Goal: Information Seeking & Learning: Learn about a topic

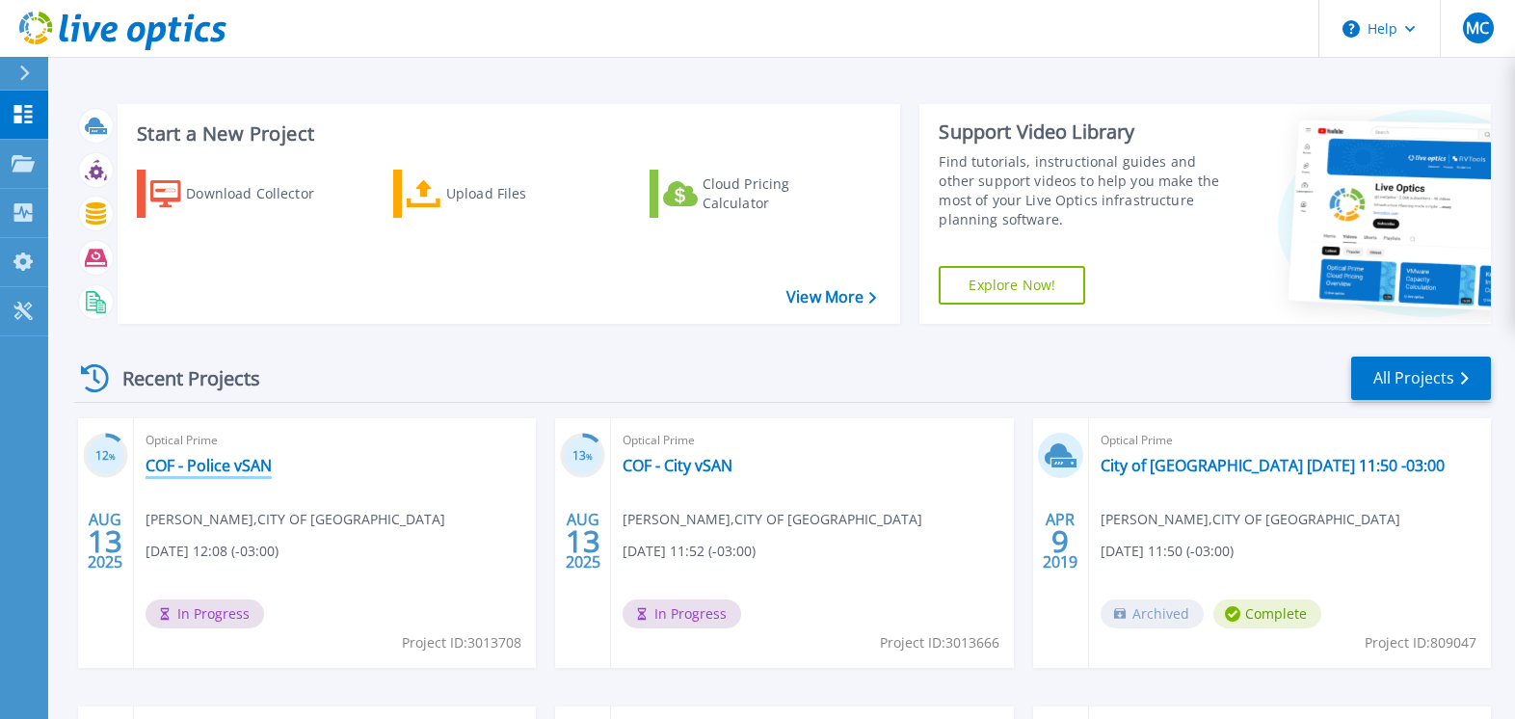
click at [200, 466] on link "COF - Police vSAN" at bounding box center [209, 465] width 126 height 19
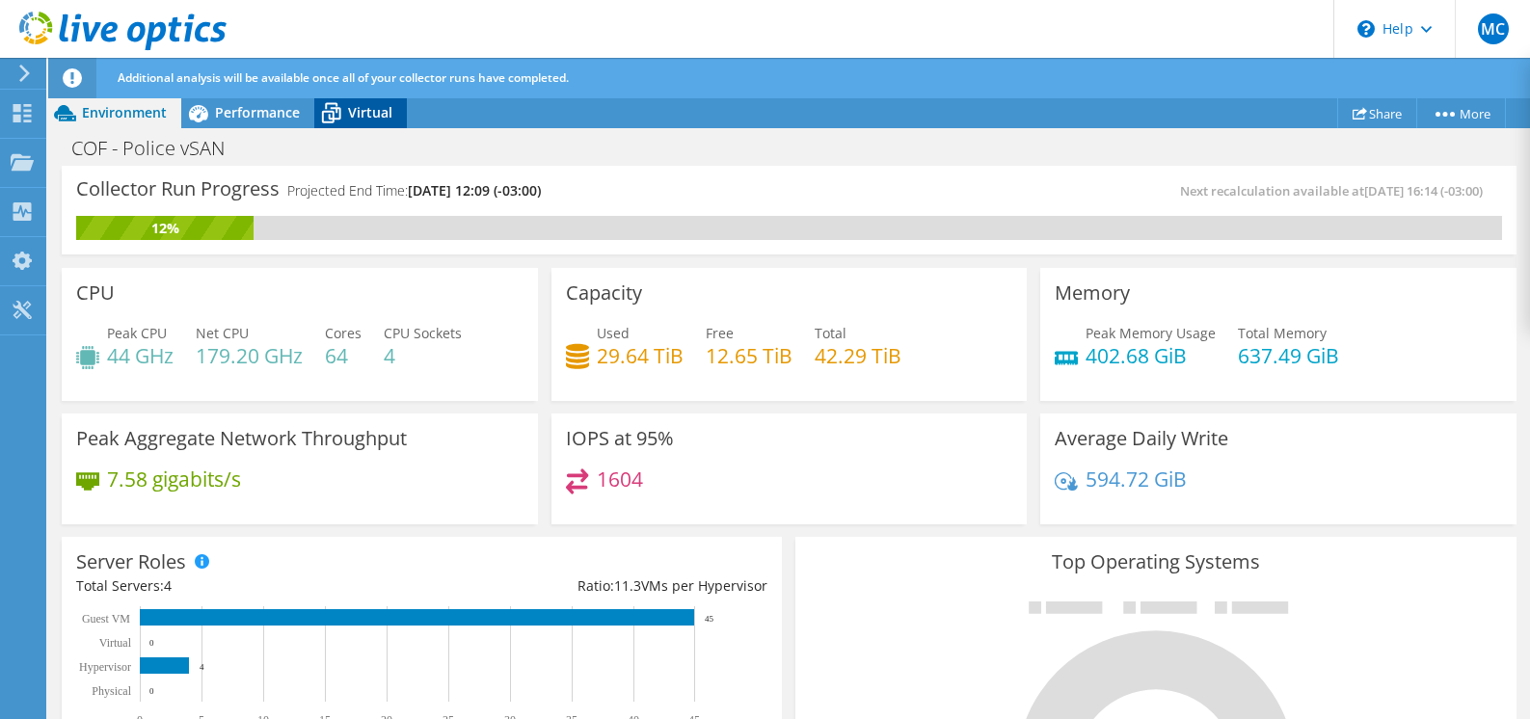
click at [366, 115] on span "Virtual" at bounding box center [370, 112] width 44 height 18
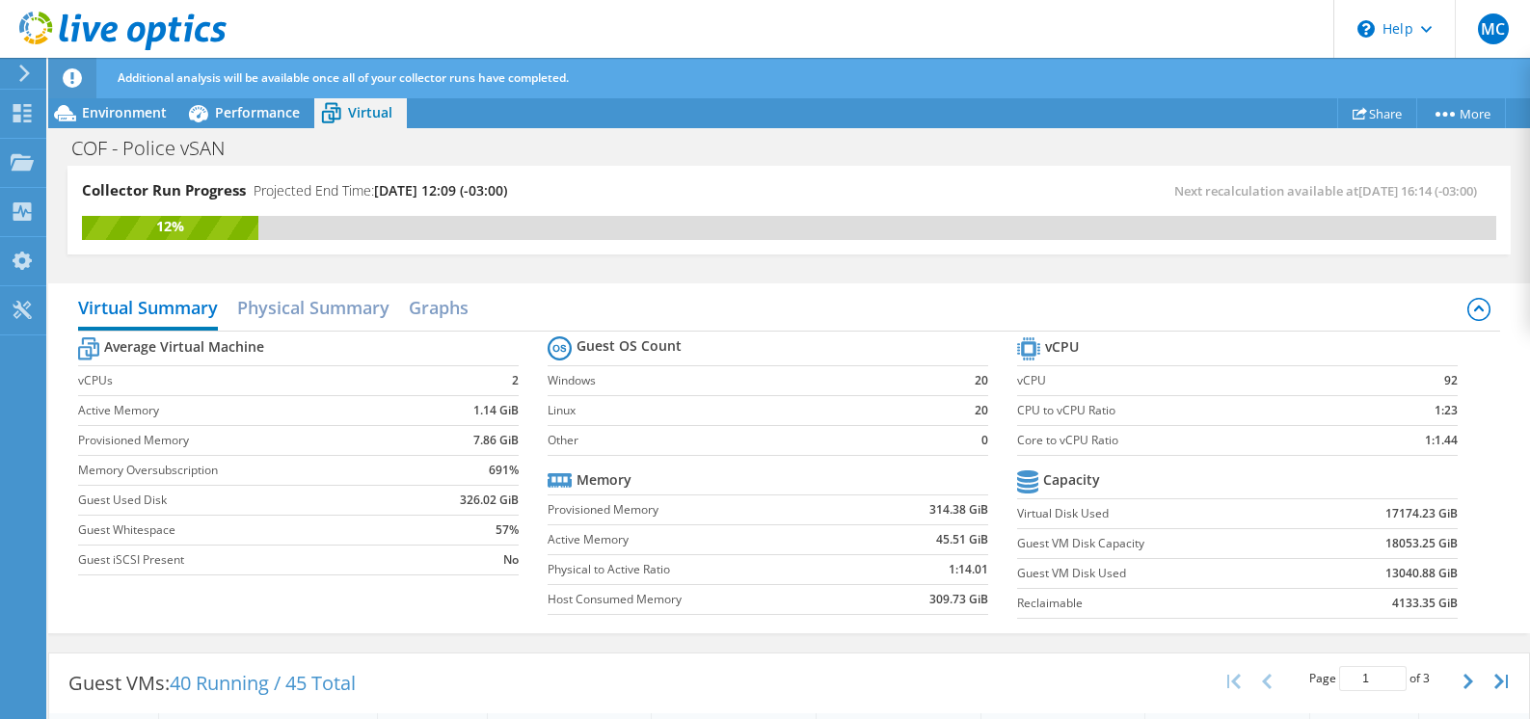
scroll to position [677, 0]
click at [319, 308] on h2 "Physical Summary" at bounding box center [313, 309] width 152 height 42
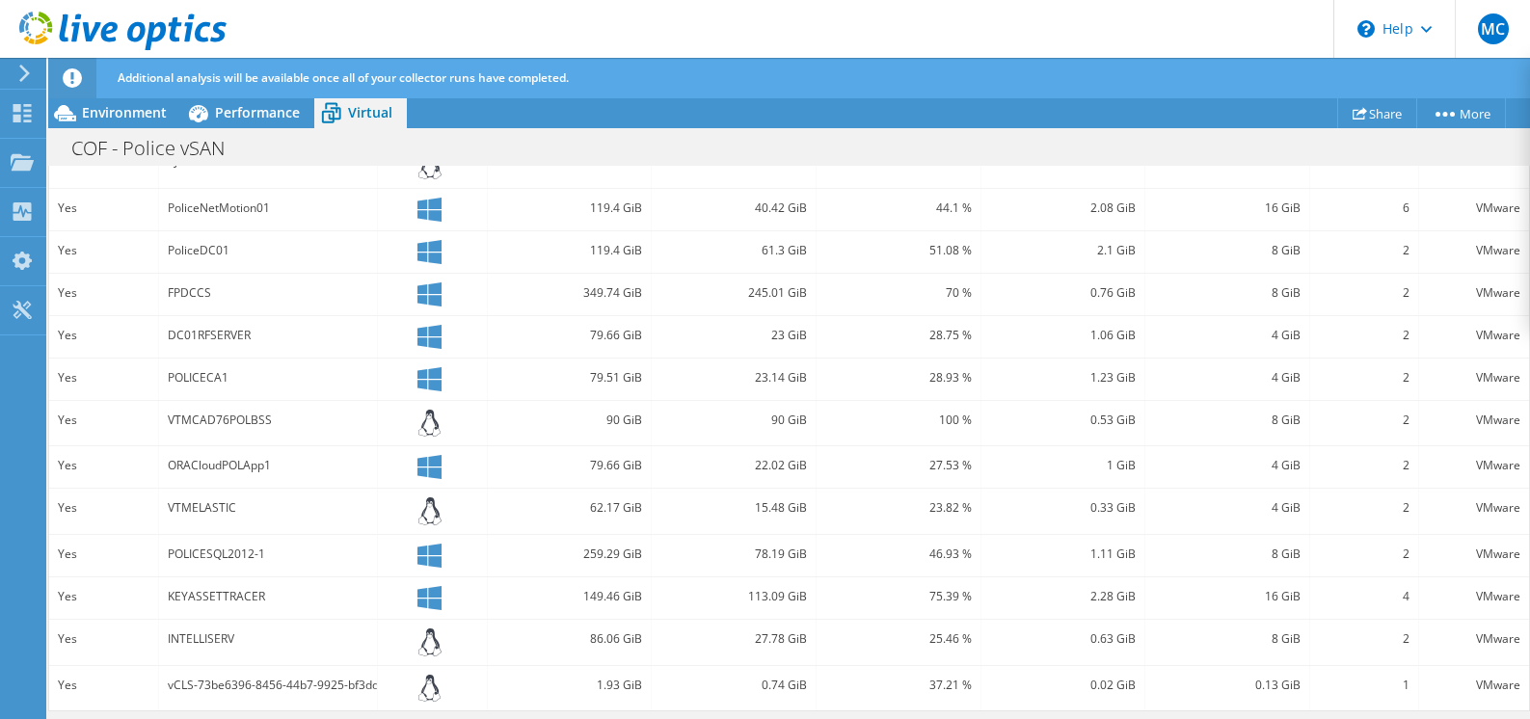
scroll to position [0, 0]
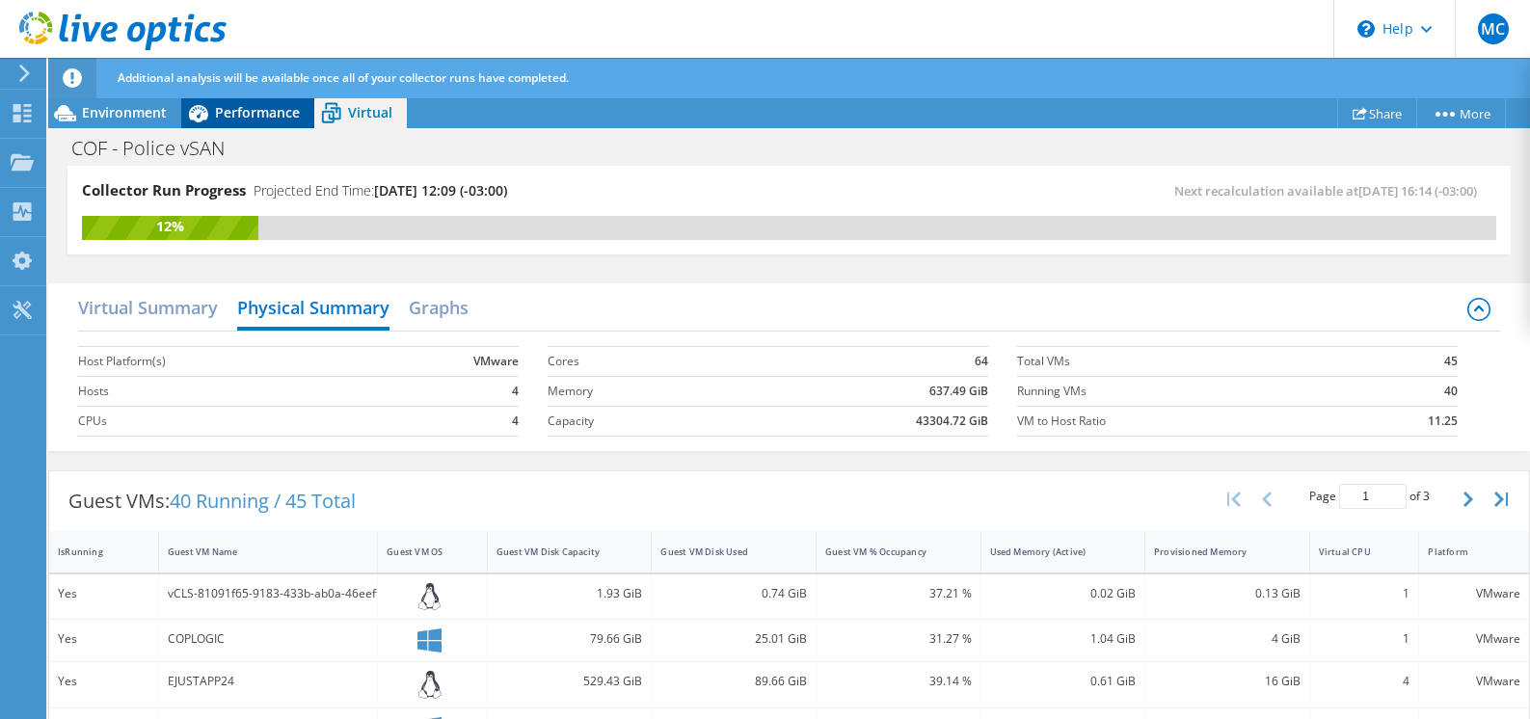
click at [255, 111] on span "Performance" at bounding box center [257, 112] width 85 height 18
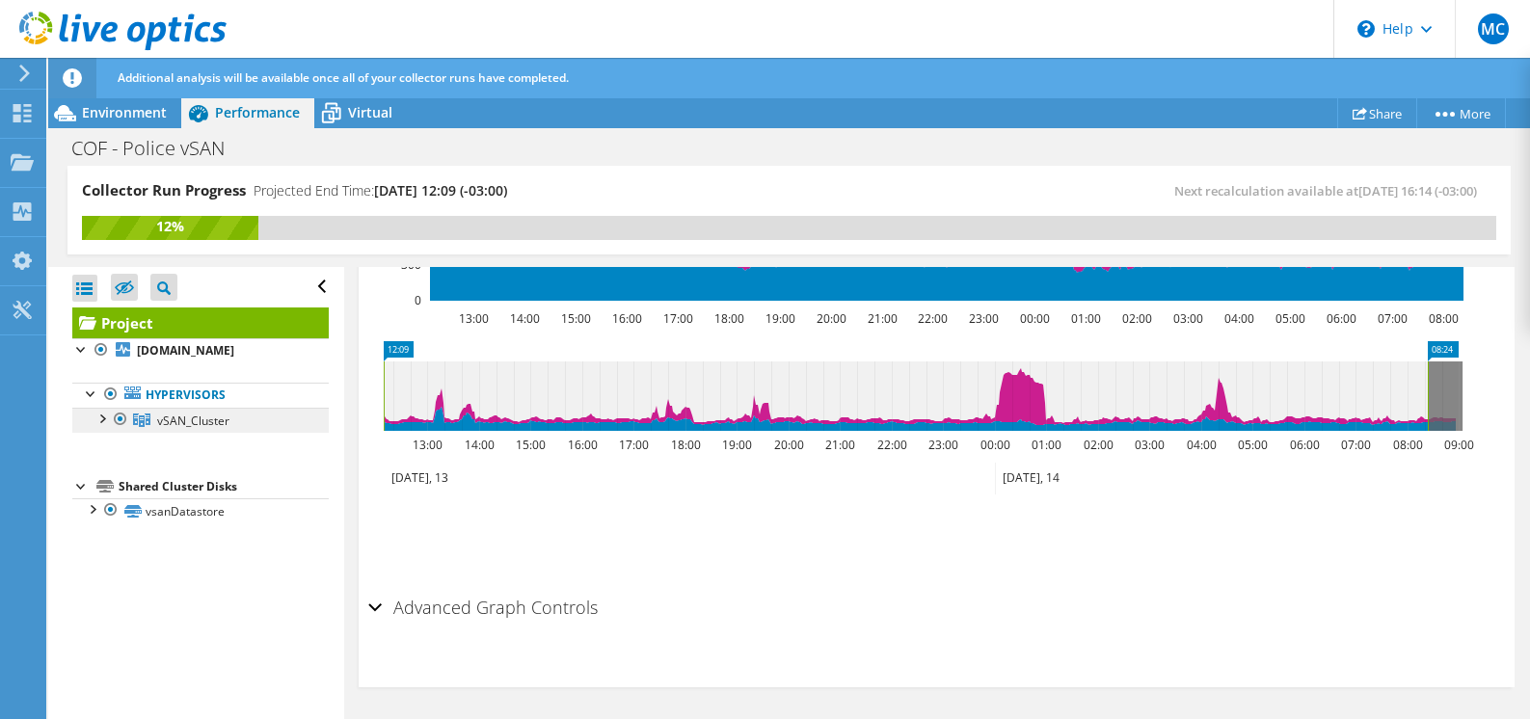
click at [201, 429] on span "vSAN_Cluster" at bounding box center [193, 421] width 72 height 16
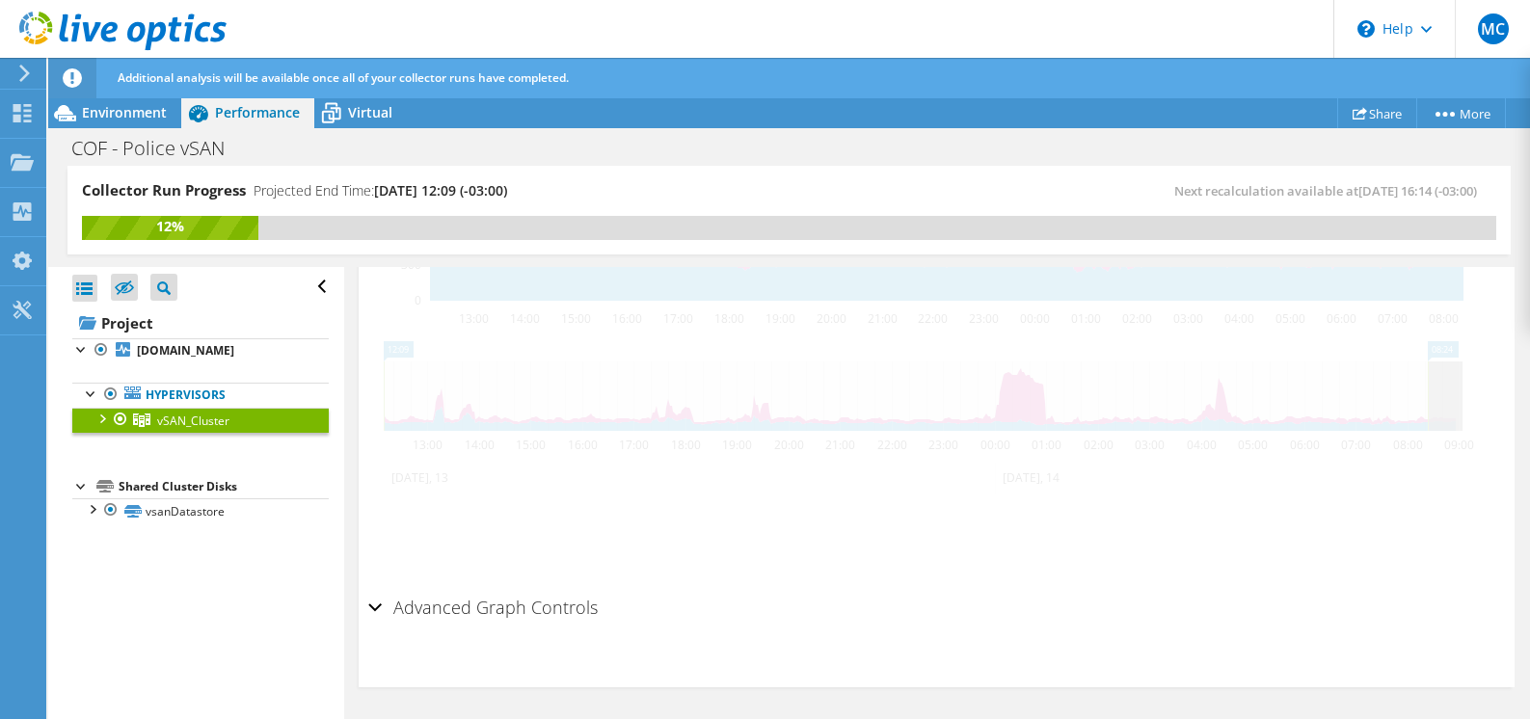
scroll to position [667, 0]
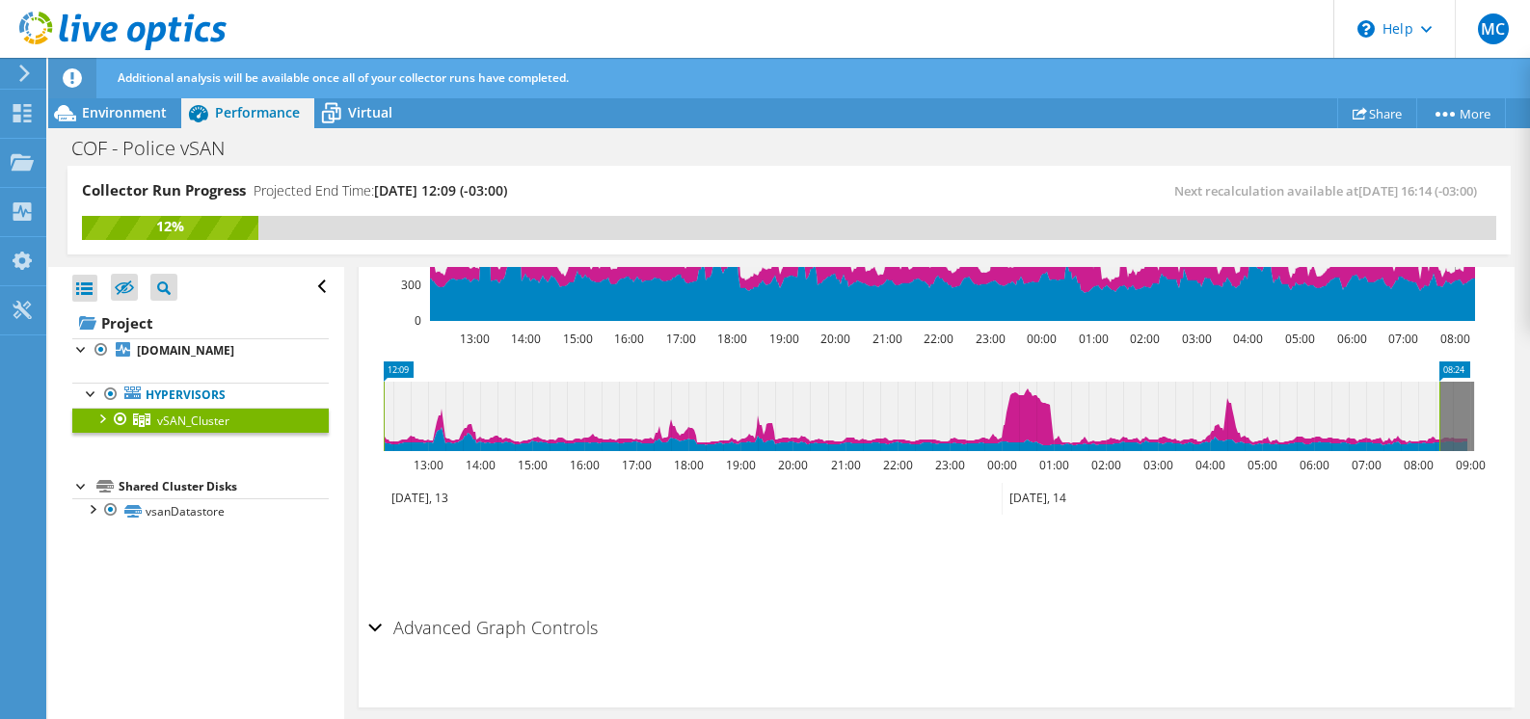
click at [99, 427] on div at bounding box center [101, 417] width 19 height 19
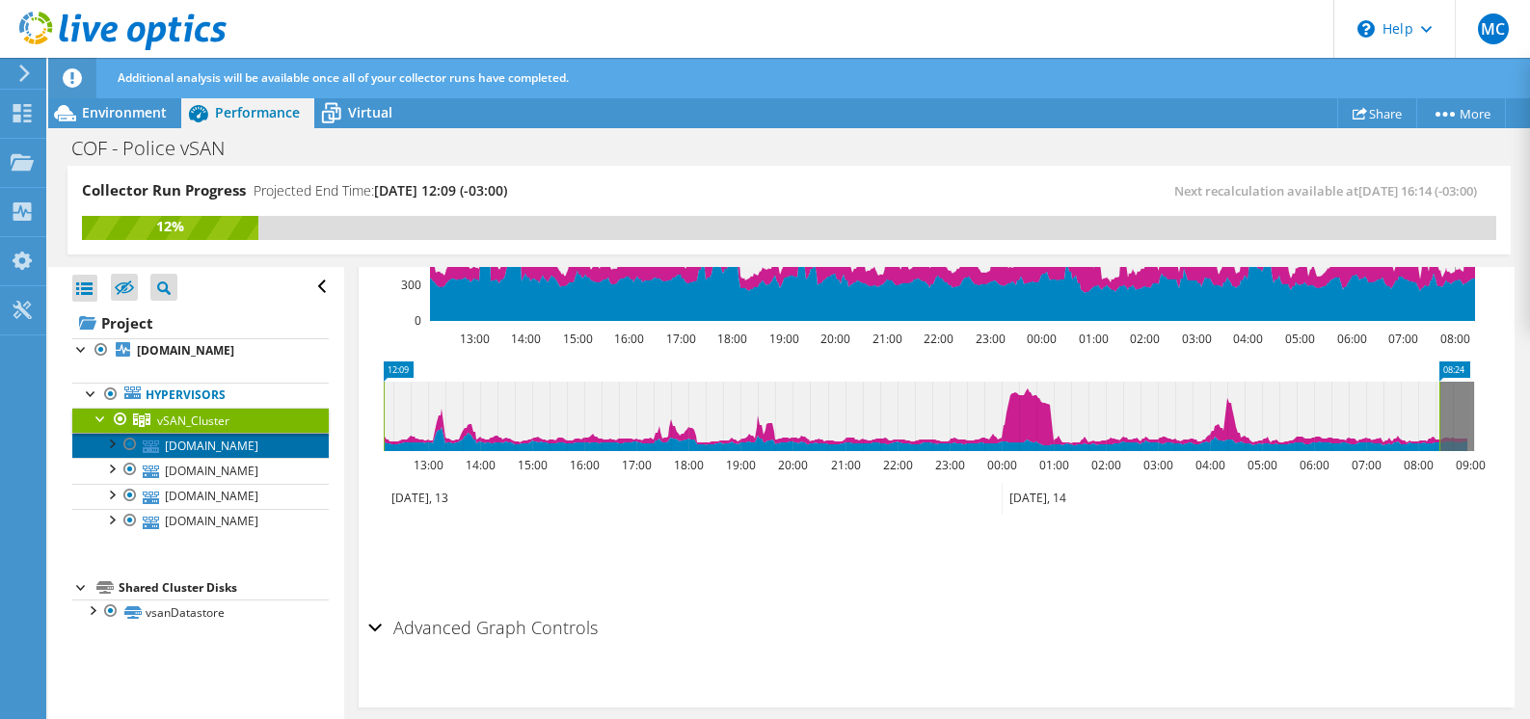
click at [247, 458] on link "polvsan1-srv2.policeforce.fredericton.nb.ca" at bounding box center [200, 445] width 256 height 25
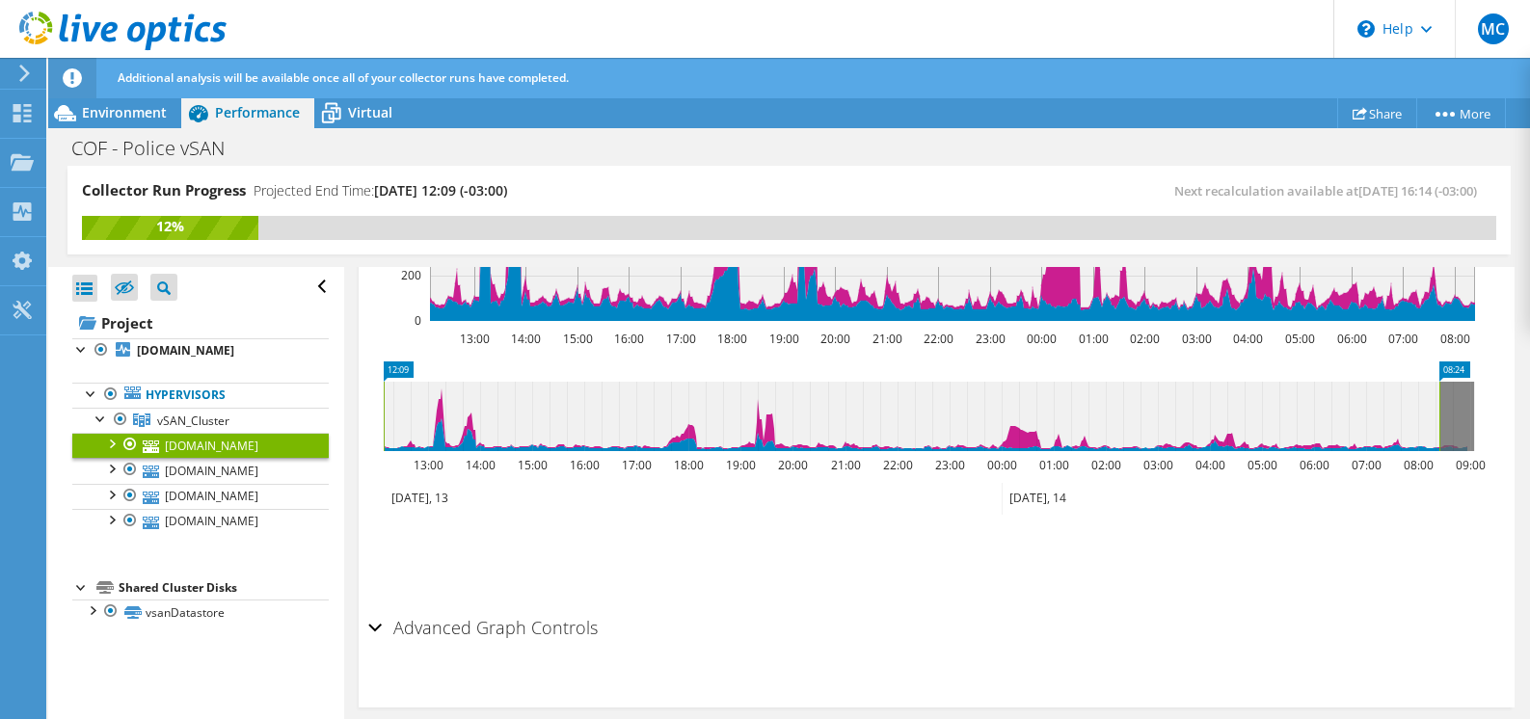
click at [107, 452] on div at bounding box center [110, 442] width 19 height 19
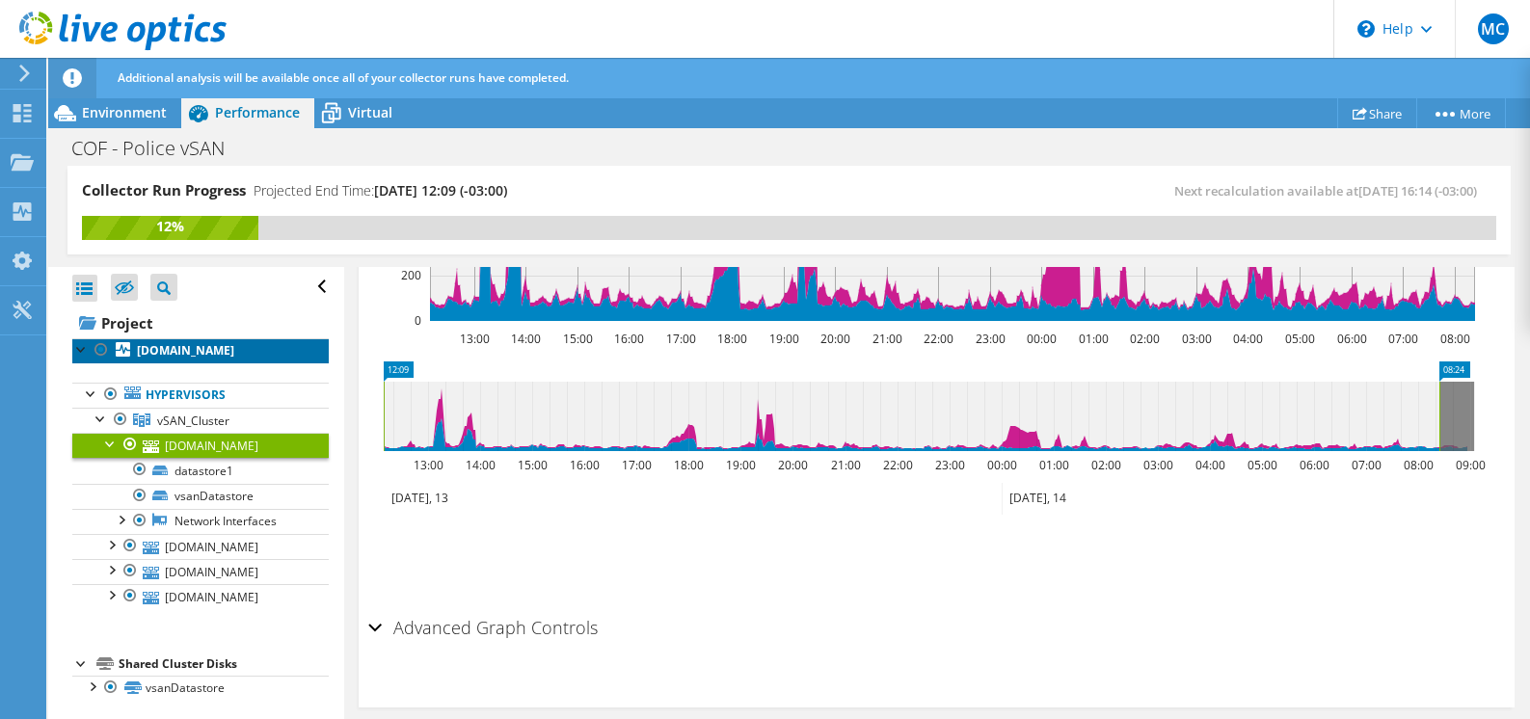
click at [171, 359] on b "polvsan1-srv2.policeforce.fredericton.nb.ca" at bounding box center [185, 350] width 97 height 16
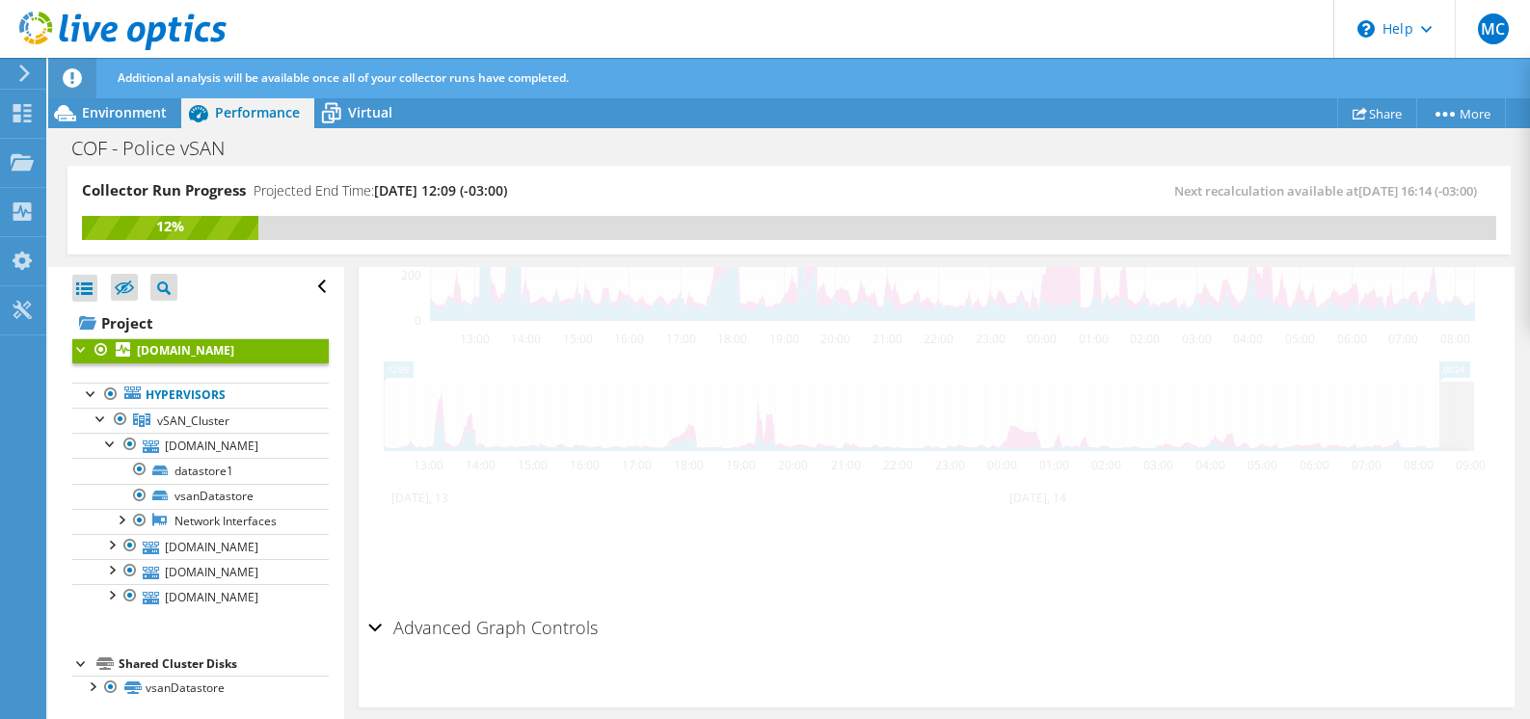
scroll to position [719, 0]
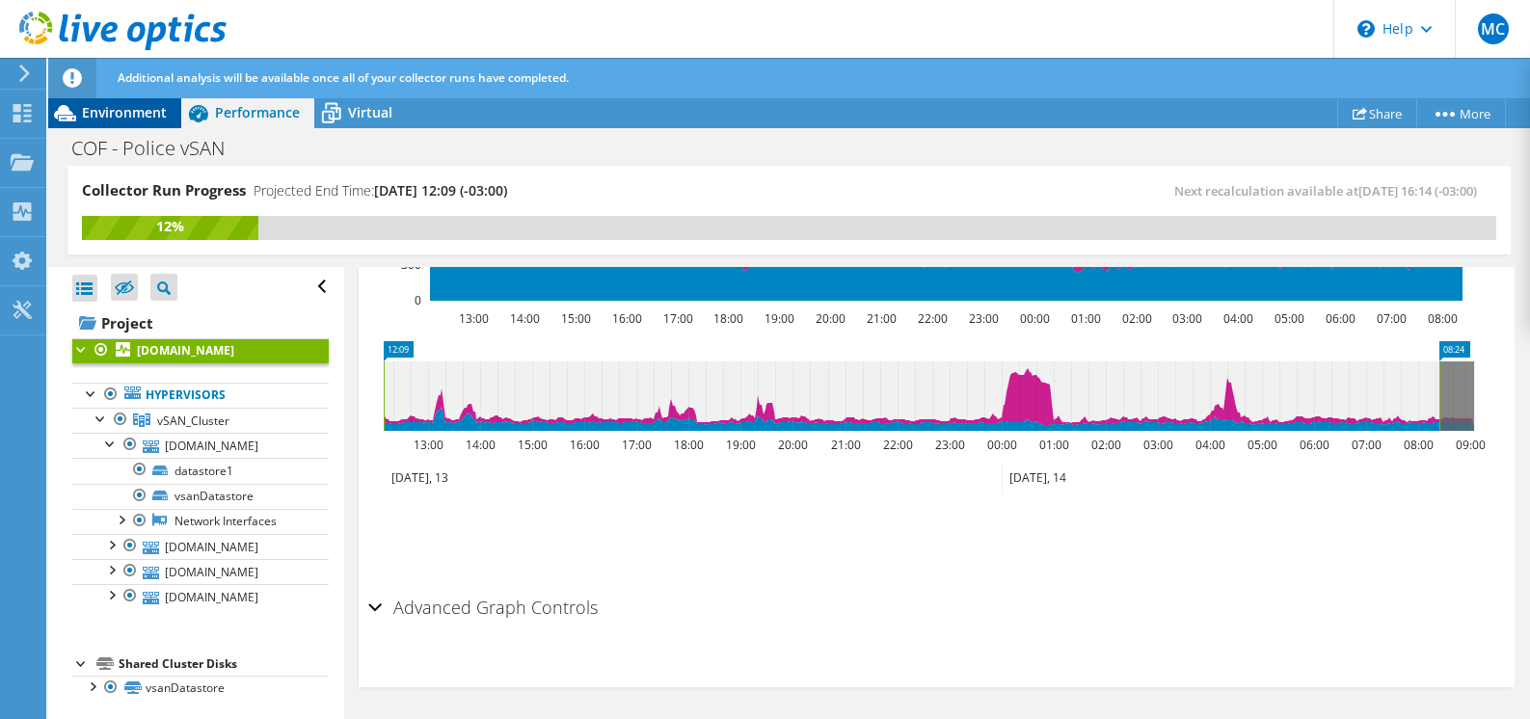
click at [112, 108] on span "Environment" at bounding box center [124, 112] width 85 height 18
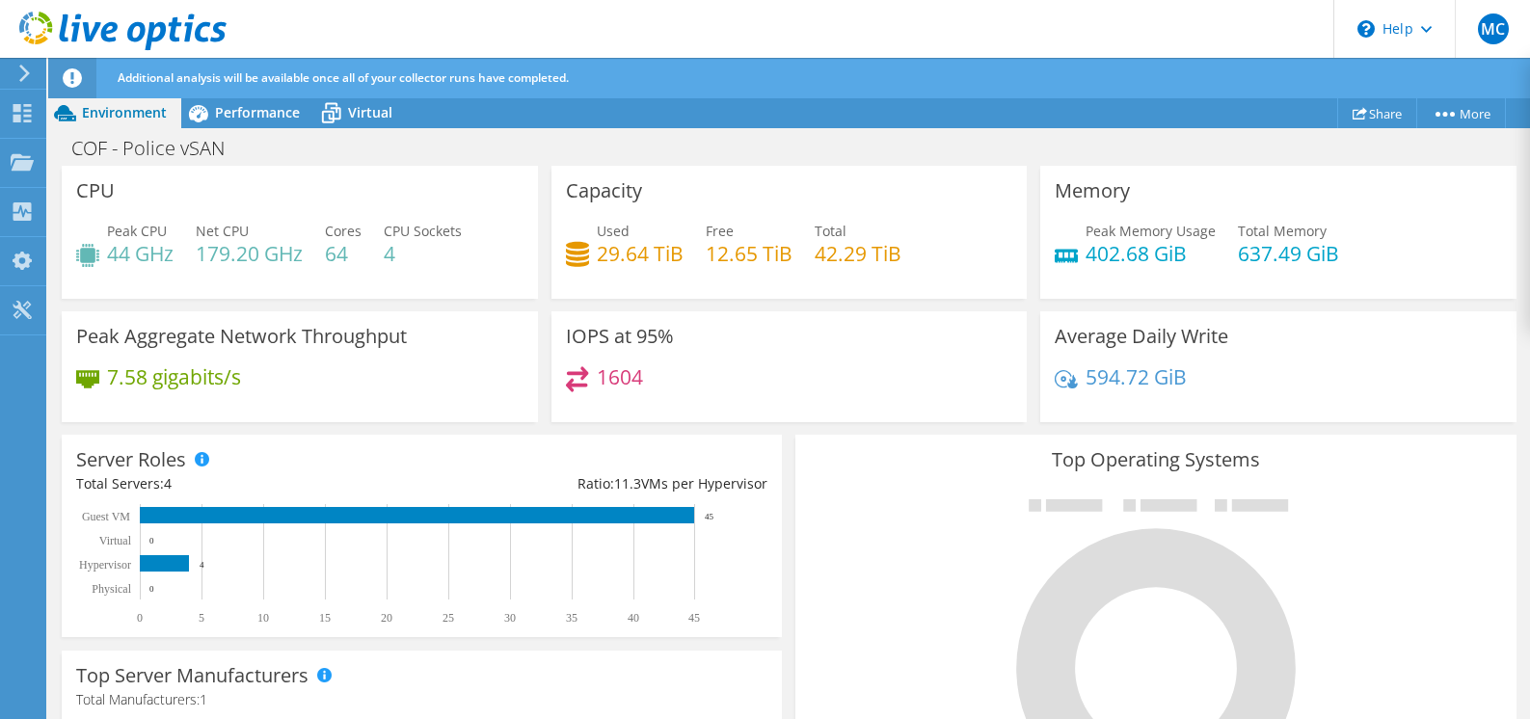
scroll to position [430, 0]
click at [367, 116] on span "Virtual" at bounding box center [370, 112] width 44 height 18
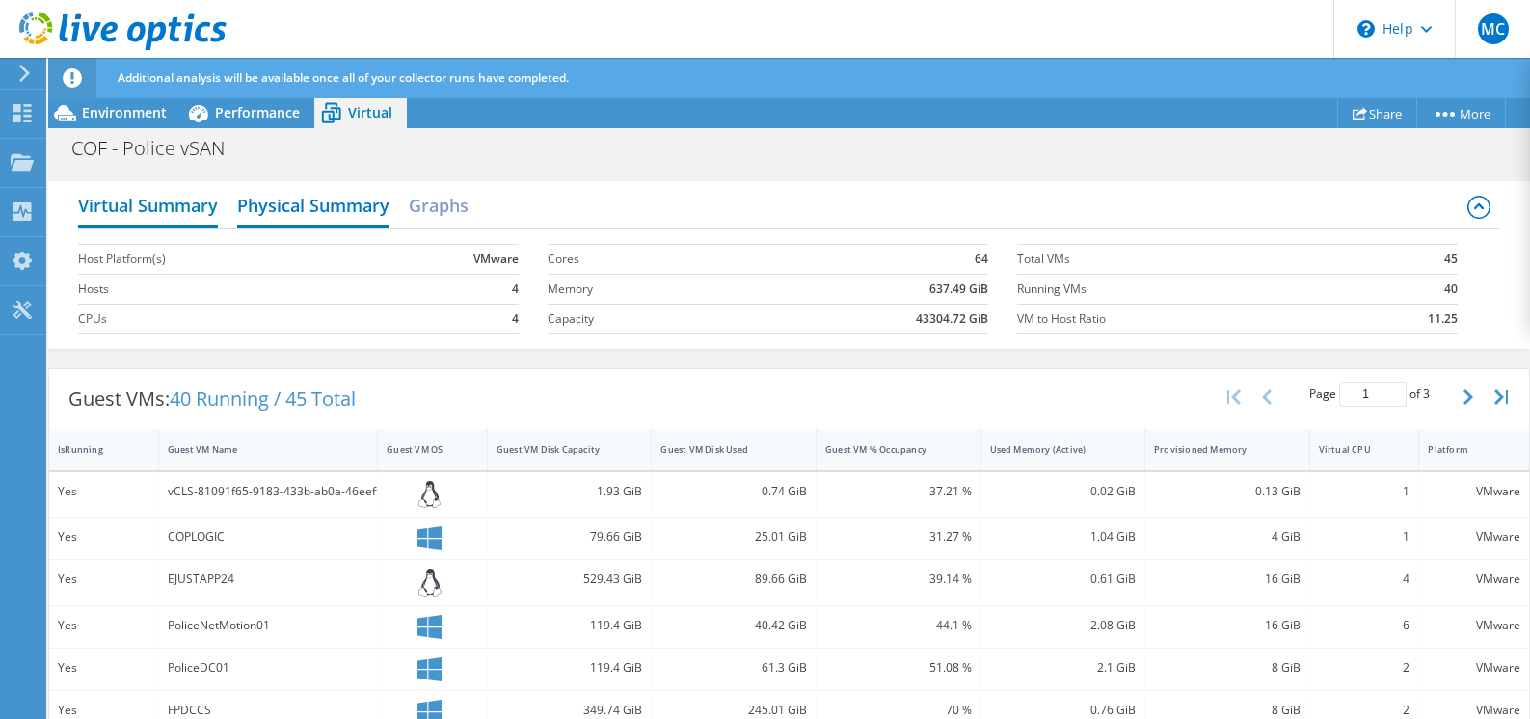
click at [119, 198] on h2 "Virtual Summary" at bounding box center [148, 207] width 140 height 42
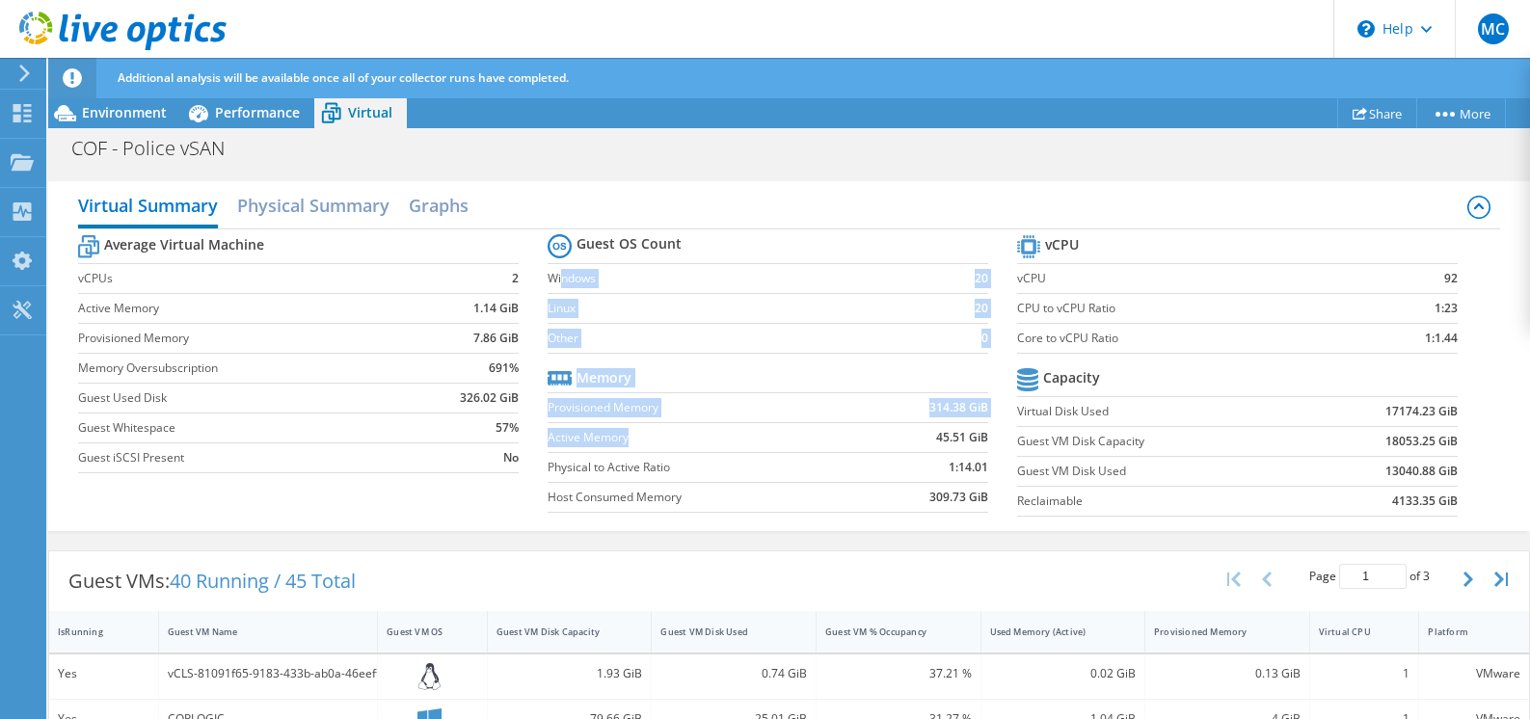
drag, startPoint x: 556, startPoint y: 281, endPoint x: 851, endPoint y: 437, distance: 333.8
click at [851, 437] on section "Guest OS Count Windows 20 Linux 20 Other 0 Memory Provisioned Memory 314.38 GiB…" at bounding box center [782, 375] width 469 height 293
drag, startPoint x: 743, startPoint y: 492, endPoint x: 634, endPoint y: 446, distance: 118.0
click at [741, 492] on label "Host Consumed Memory" at bounding box center [704, 497] width 312 height 19
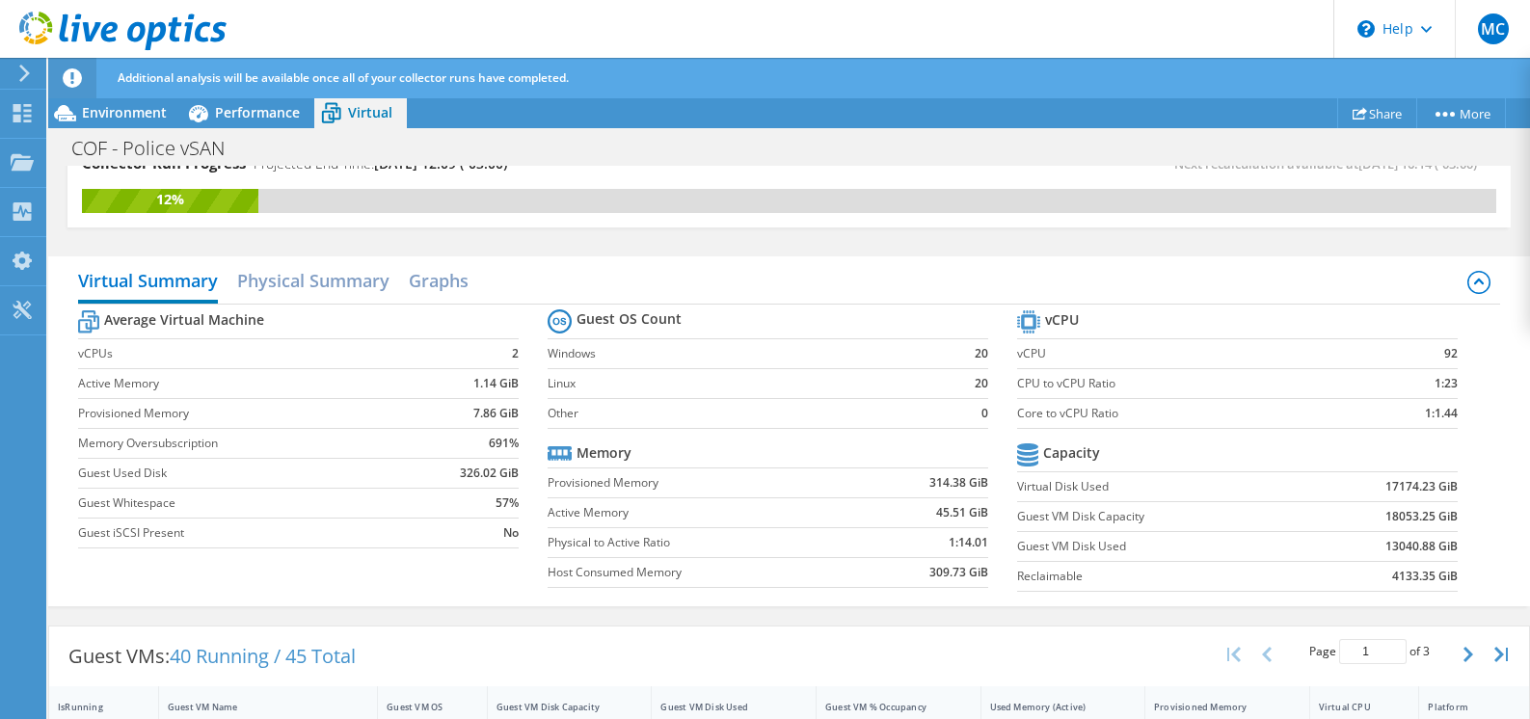
scroll to position [623, 0]
